Goal: Information Seeking & Learning: Understand process/instructions

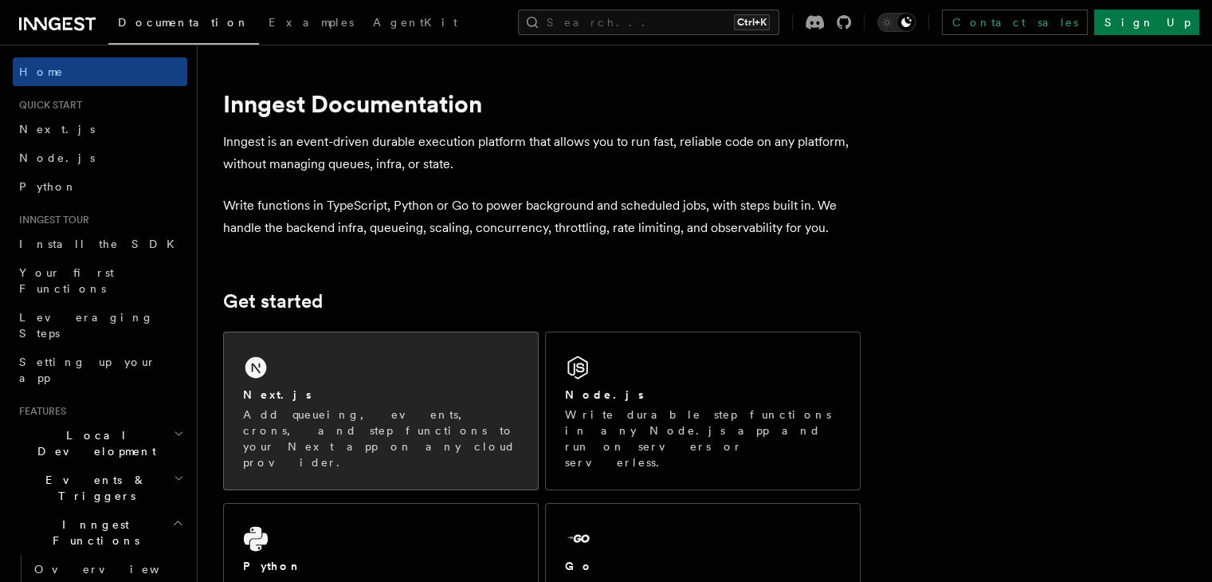
click at [424, 360] on div "Next.js Add queueing, events, crons, and step functions to your Next app on any…" at bounding box center [381, 410] width 314 height 157
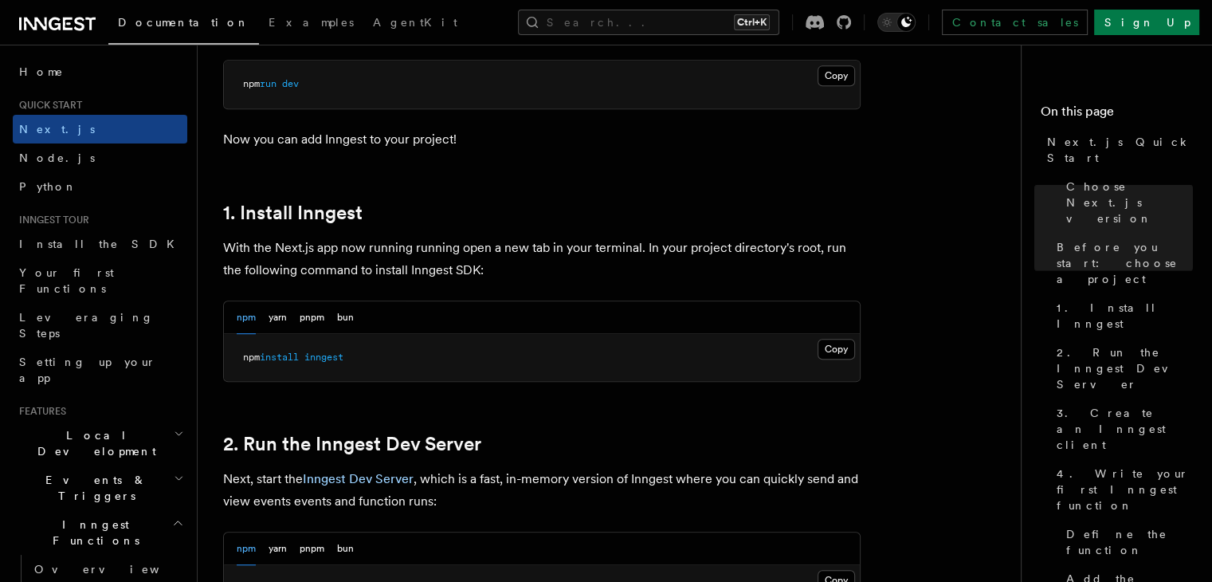
scroll to position [775, 0]
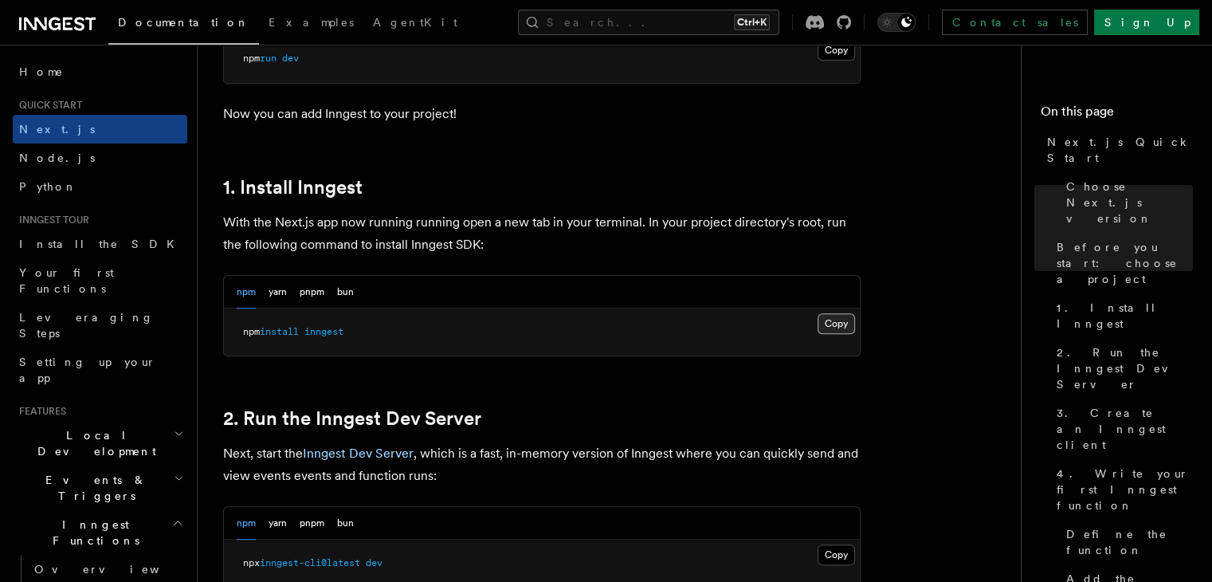
click at [838, 323] on button "Copy Copied" at bounding box center [836, 323] width 37 height 21
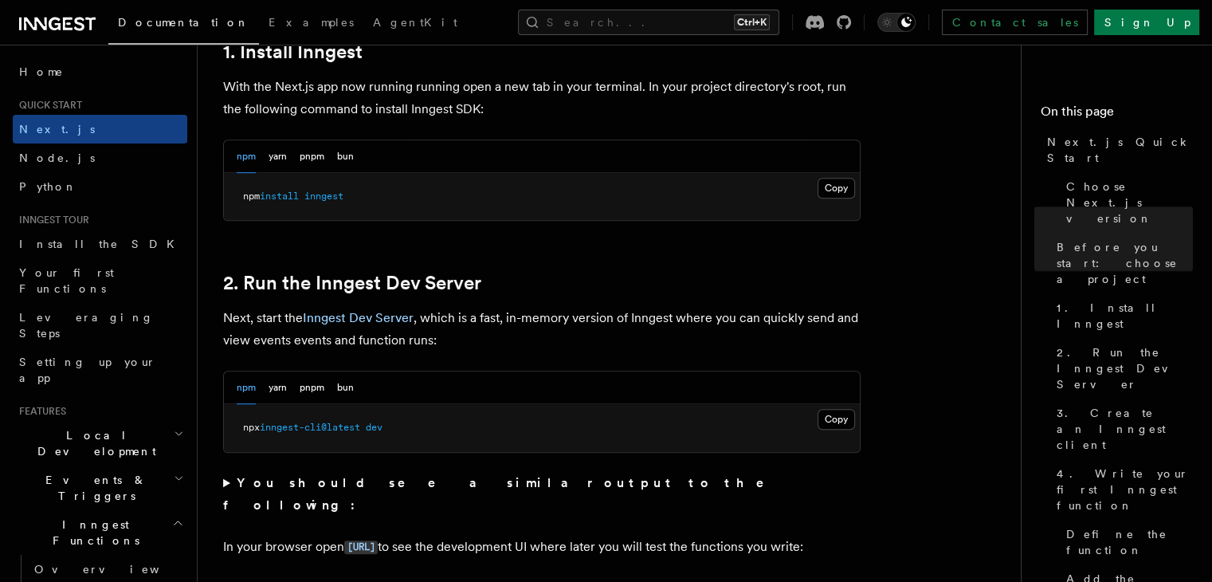
scroll to position [1011, 0]
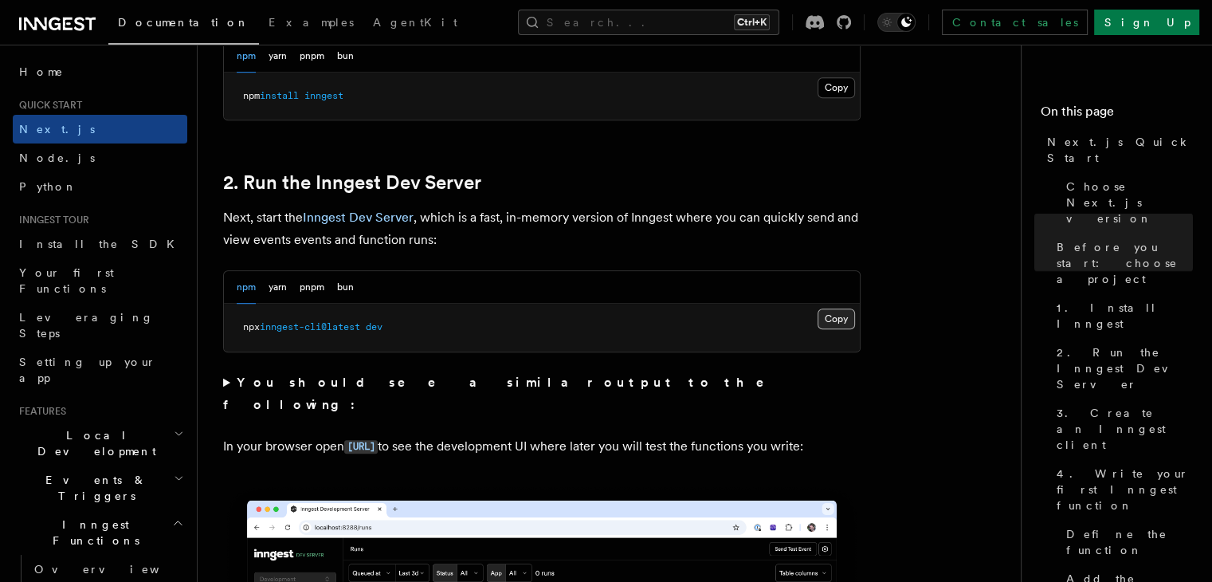
click at [830, 316] on button "Copy Copied" at bounding box center [836, 318] width 37 height 21
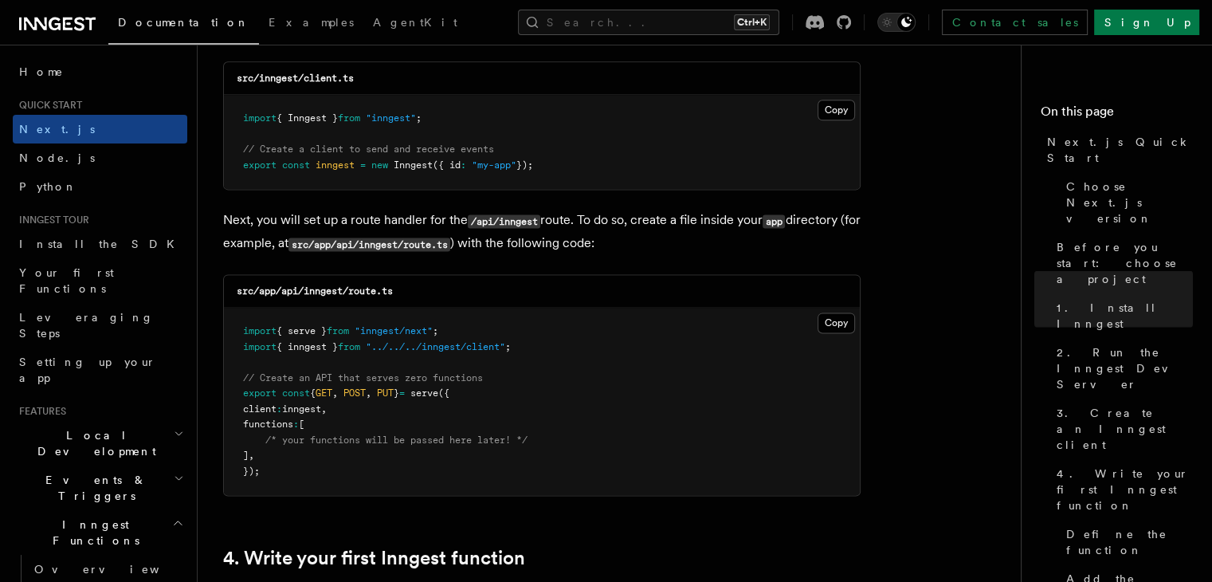
scroll to position [2103, 0]
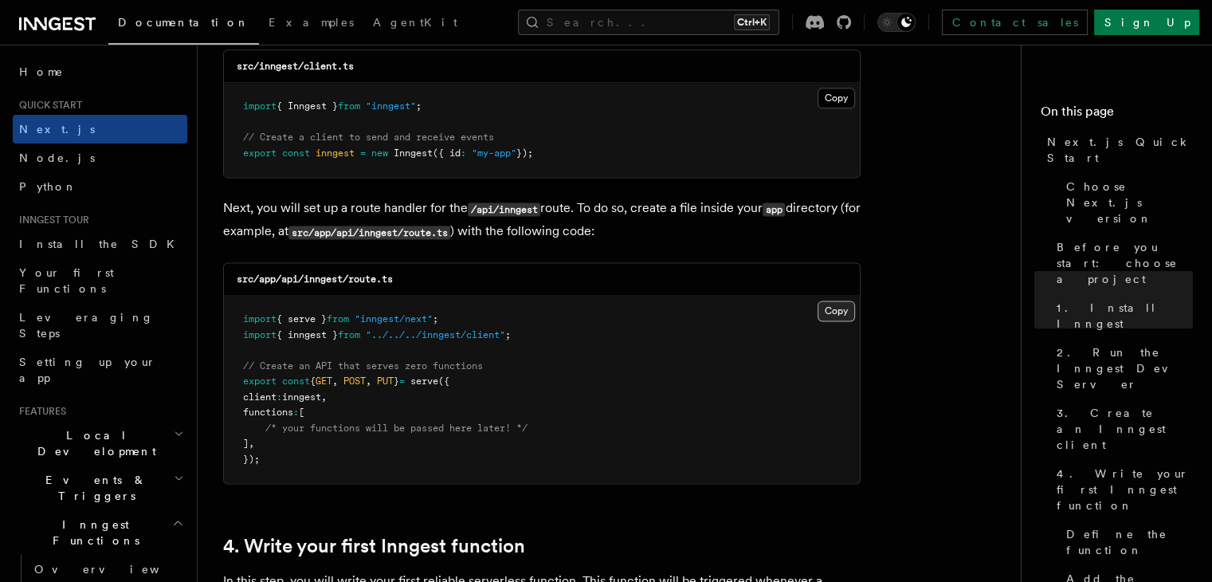
click at [835, 313] on button "Copy Copied" at bounding box center [836, 310] width 37 height 21
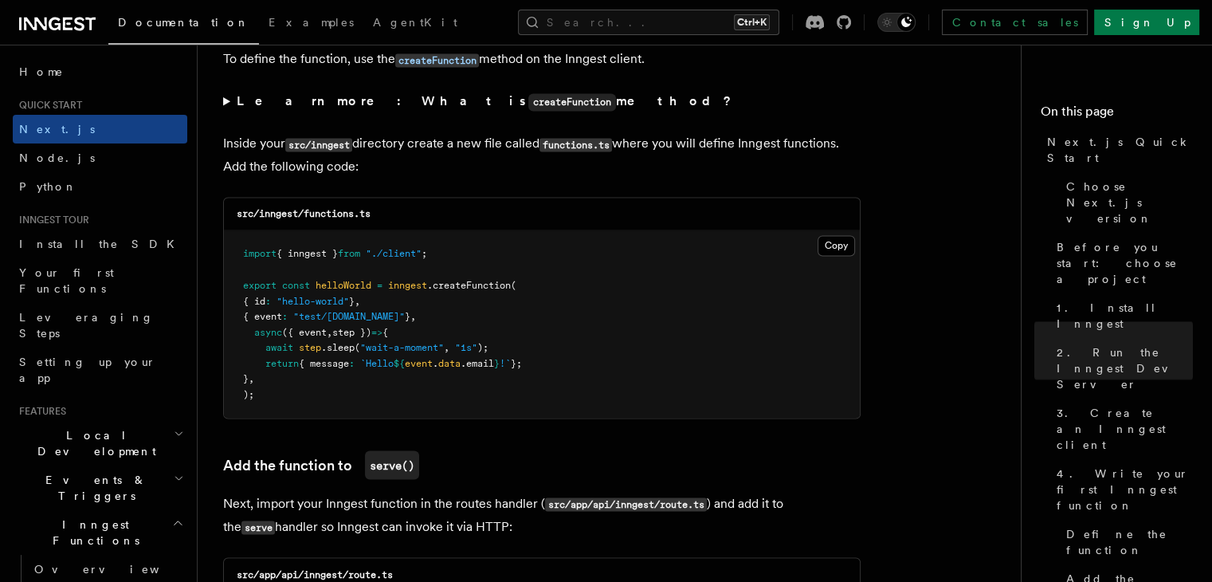
scroll to position [2785, 0]
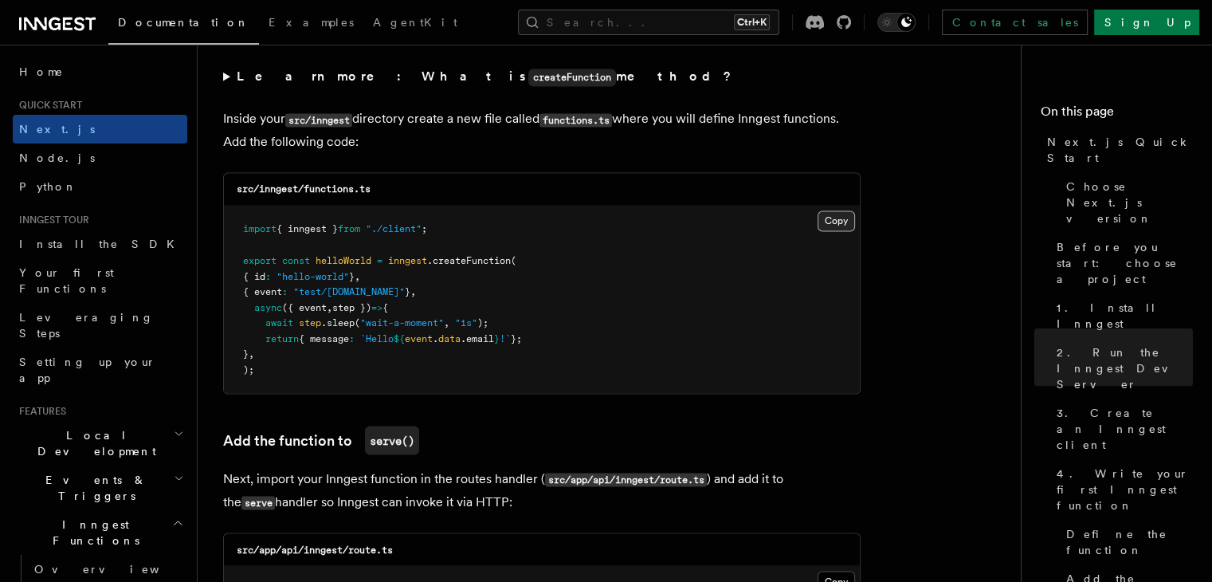
click at [833, 222] on button "Copy Copied" at bounding box center [836, 220] width 37 height 21
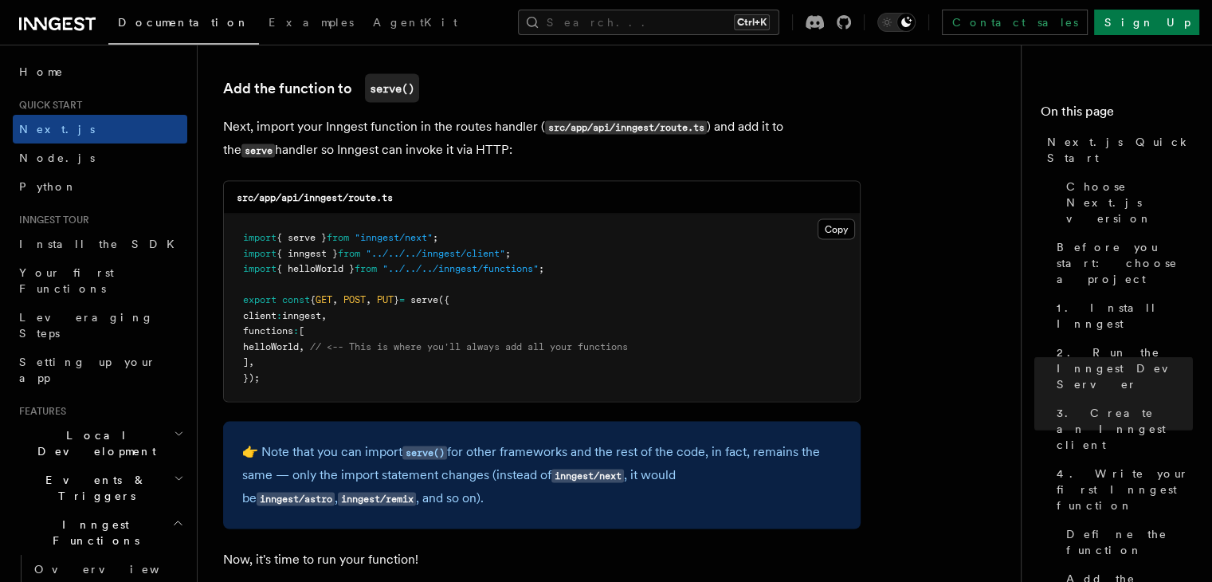
scroll to position [2987, 0]
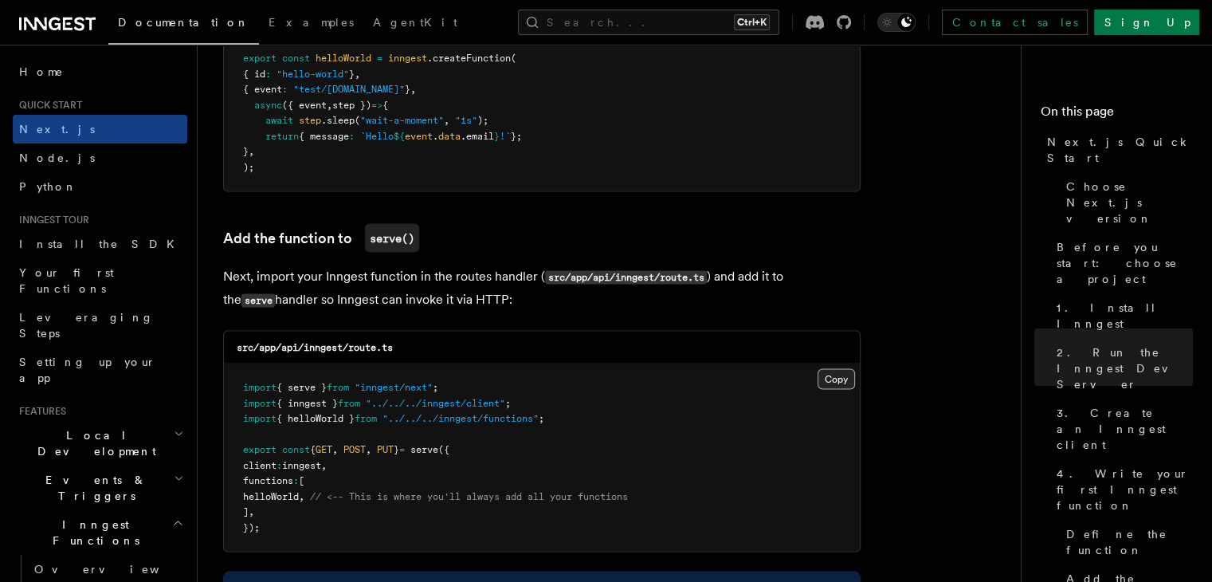
click at [838, 371] on button "Copy Copied" at bounding box center [836, 378] width 37 height 21
